Goal: Check status

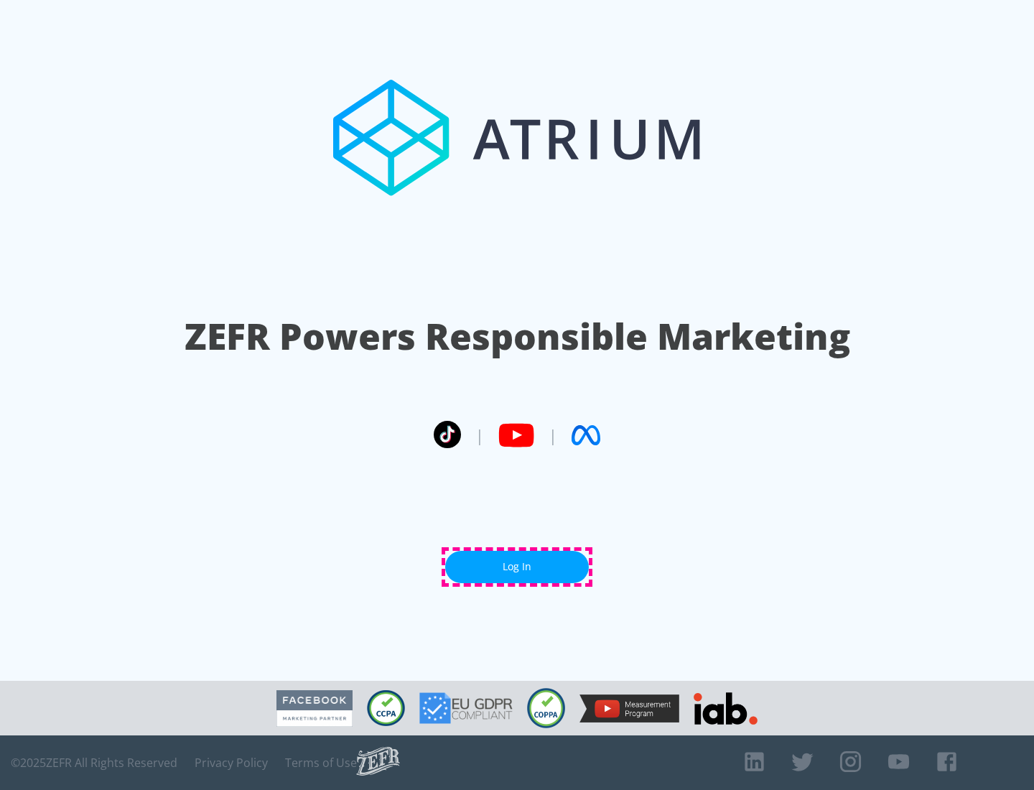
click at [517, 567] on link "Log In" at bounding box center [517, 567] width 144 height 32
